Goal: Check status: Check status

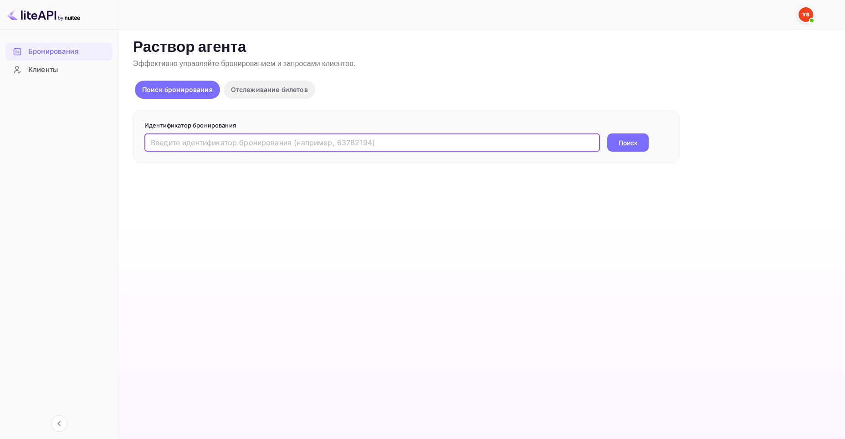
paste input "9527391"
type input "9527391"
click at [638, 140] on button "Поиск" at bounding box center [627, 142] width 41 height 18
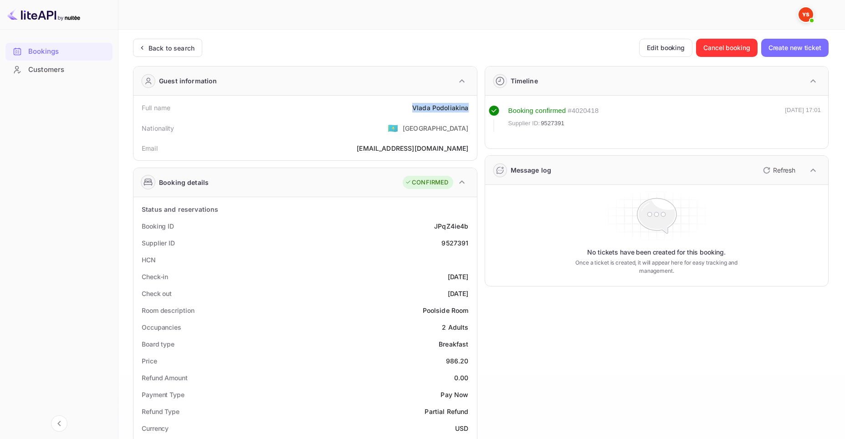
drag, startPoint x: 414, startPoint y: 108, endPoint x: 468, endPoint y: 111, distance: 53.8
click at [468, 111] on div "[PERSON_NAME]" at bounding box center [440, 108] width 56 height 10
copy div "[PERSON_NAME]"
drag, startPoint x: 446, startPoint y: 361, endPoint x: 470, endPoint y: 364, distance: 24.3
click at [470, 364] on div "Price 986.20" at bounding box center [305, 360] width 336 height 17
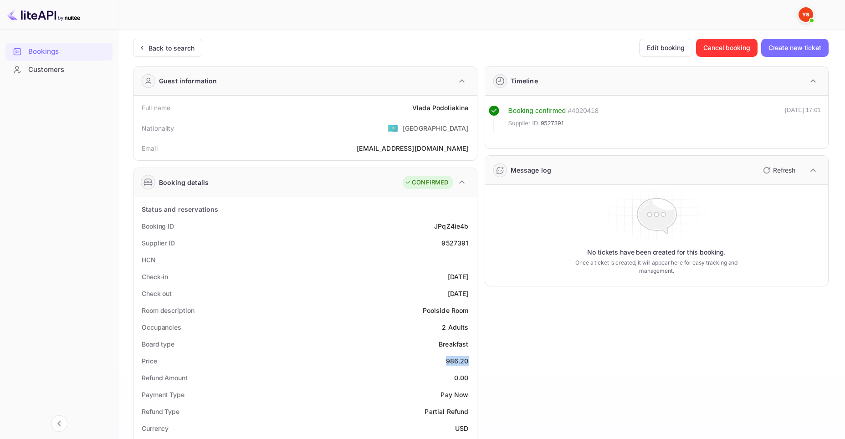
copy div "986.20"
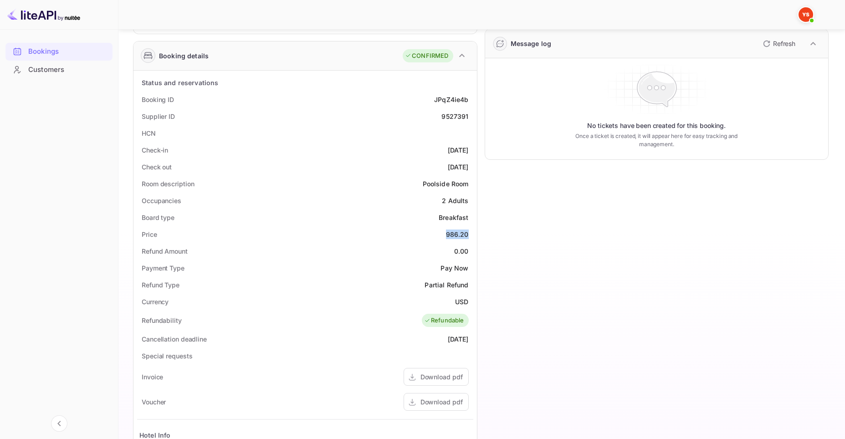
scroll to position [137, 0]
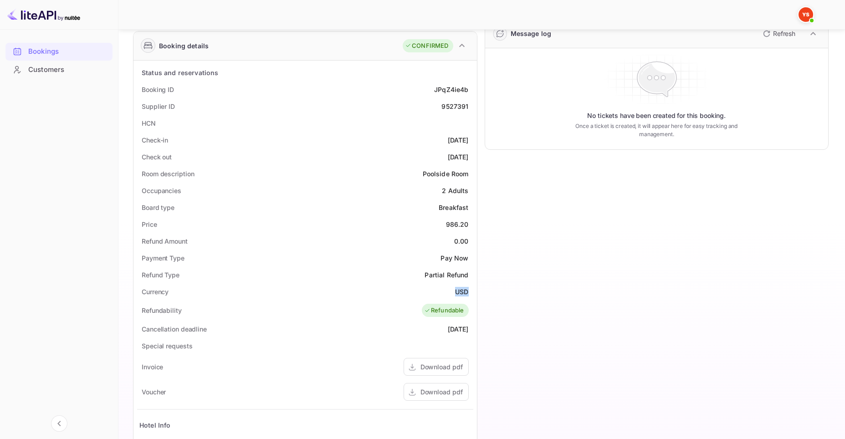
drag, startPoint x: 455, startPoint y: 291, endPoint x: 470, endPoint y: 292, distance: 14.6
click at [470, 292] on div "Currency USD" at bounding box center [305, 291] width 336 height 17
copy ya-tr-span "USD"
